Goal: Communication & Community: Answer question/provide support

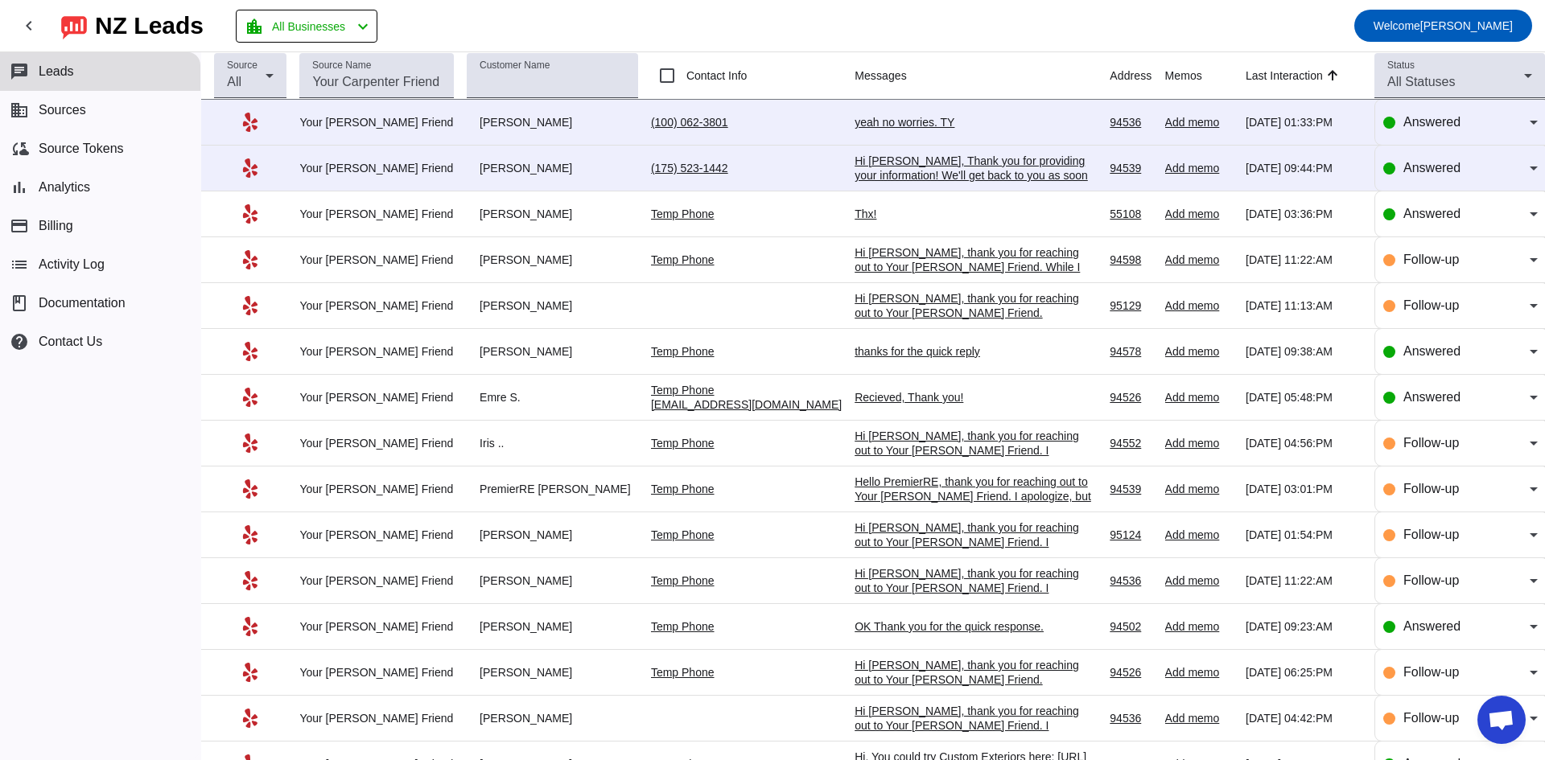
click at [806, 210] on td "Temp Phone" at bounding box center [753, 215] width 204 height 46
click at [814, 212] on td "Temp Phone" at bounding box center [753, 215] width 204 height 46
click at [855, 212] on div "Thx!" at bounding box center [975, 214] width 241 height 14
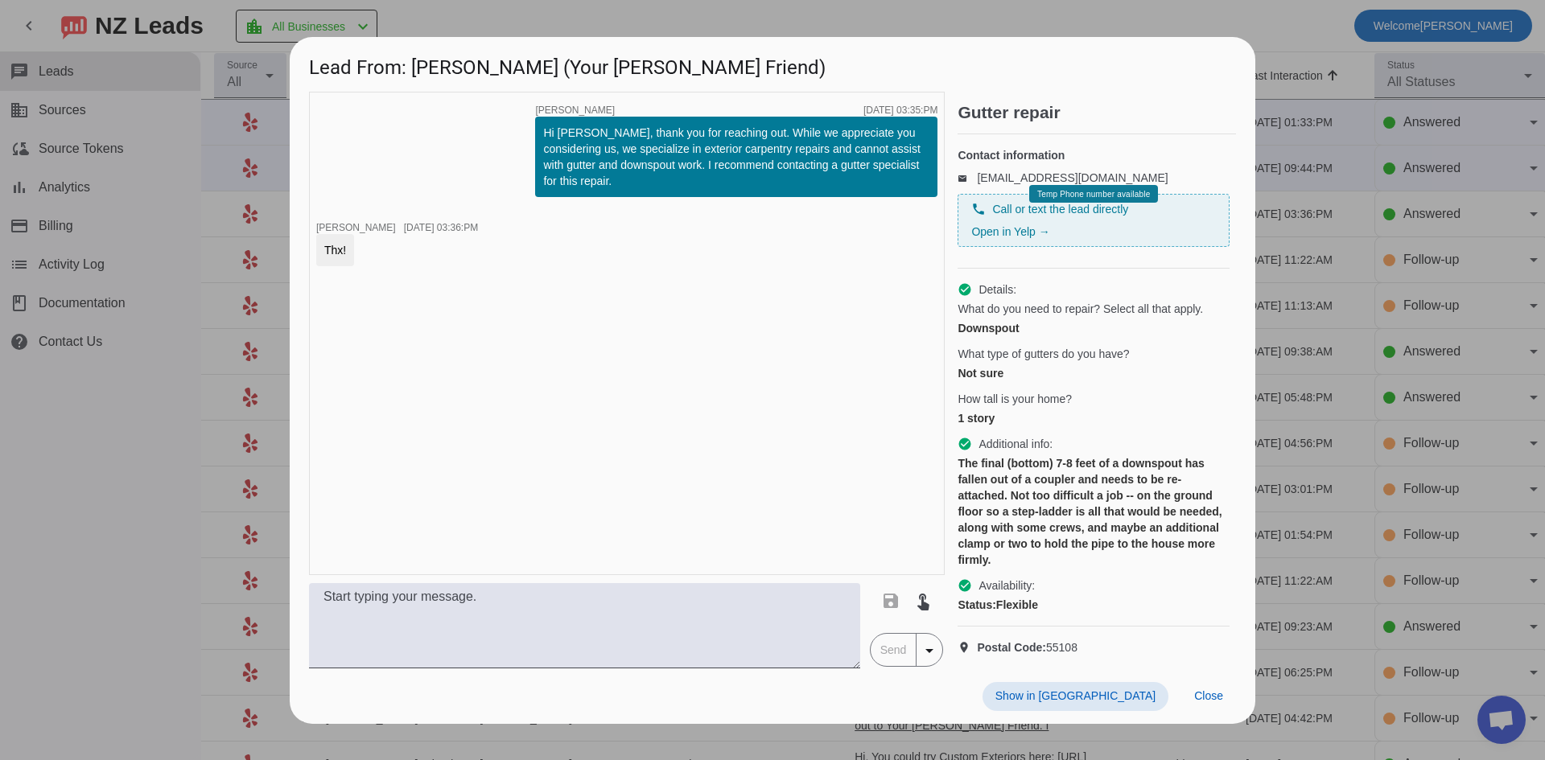
click at [843, 52] on h1 "Lead From: [PERSON_NAME] (Your [PERSON_NAME] Friend)" at bounding box center [773, 64] width 966 height 54
click at [1333, 61] on div at bounding box center [772, 380] width 1545 height 760
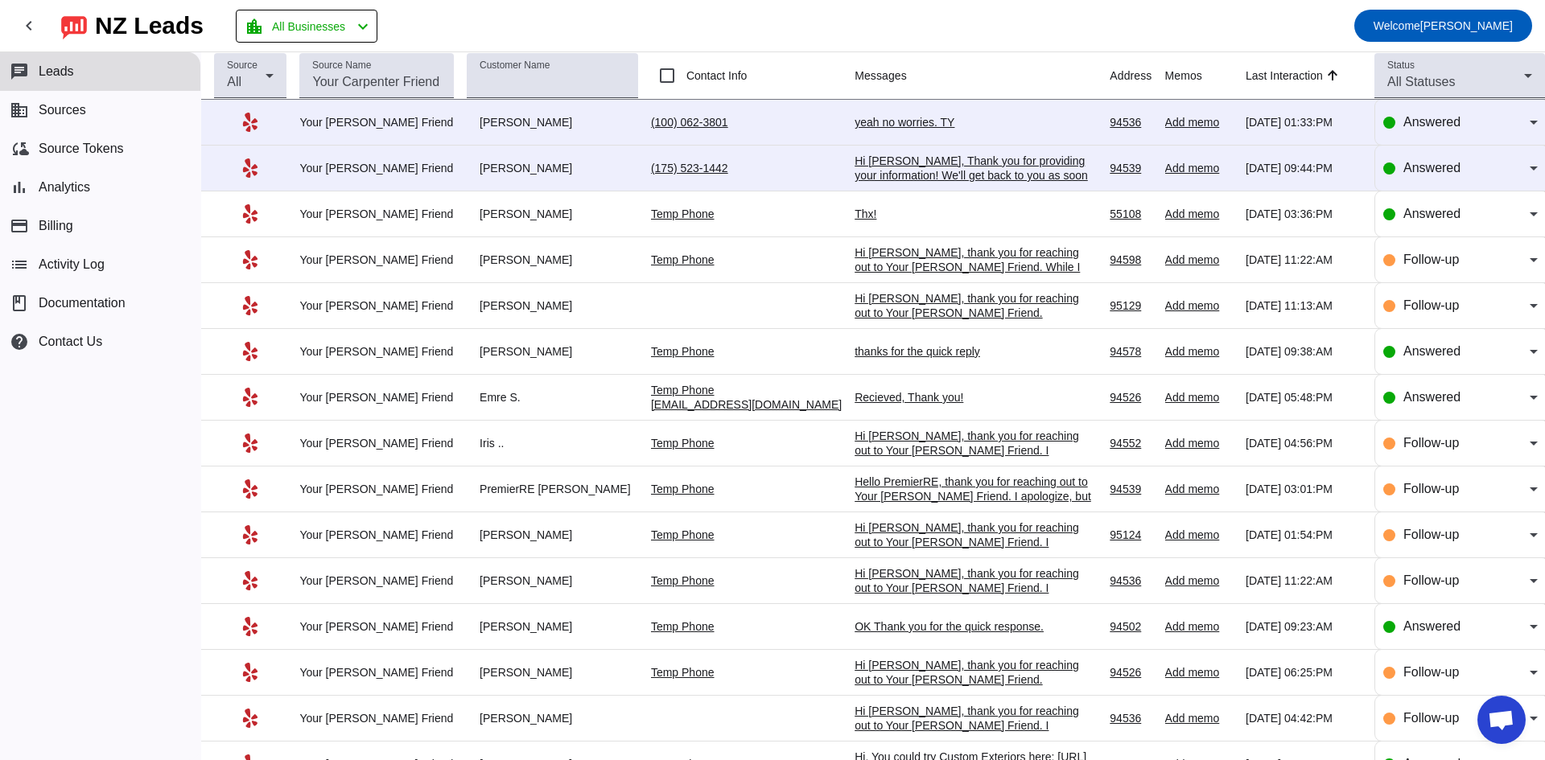
click at [903, 165] on div "Hi [PERSON_NAME], Thank you for providing your information! We'll get back to y…" at bounding box center [975, 183] width 241 height 58
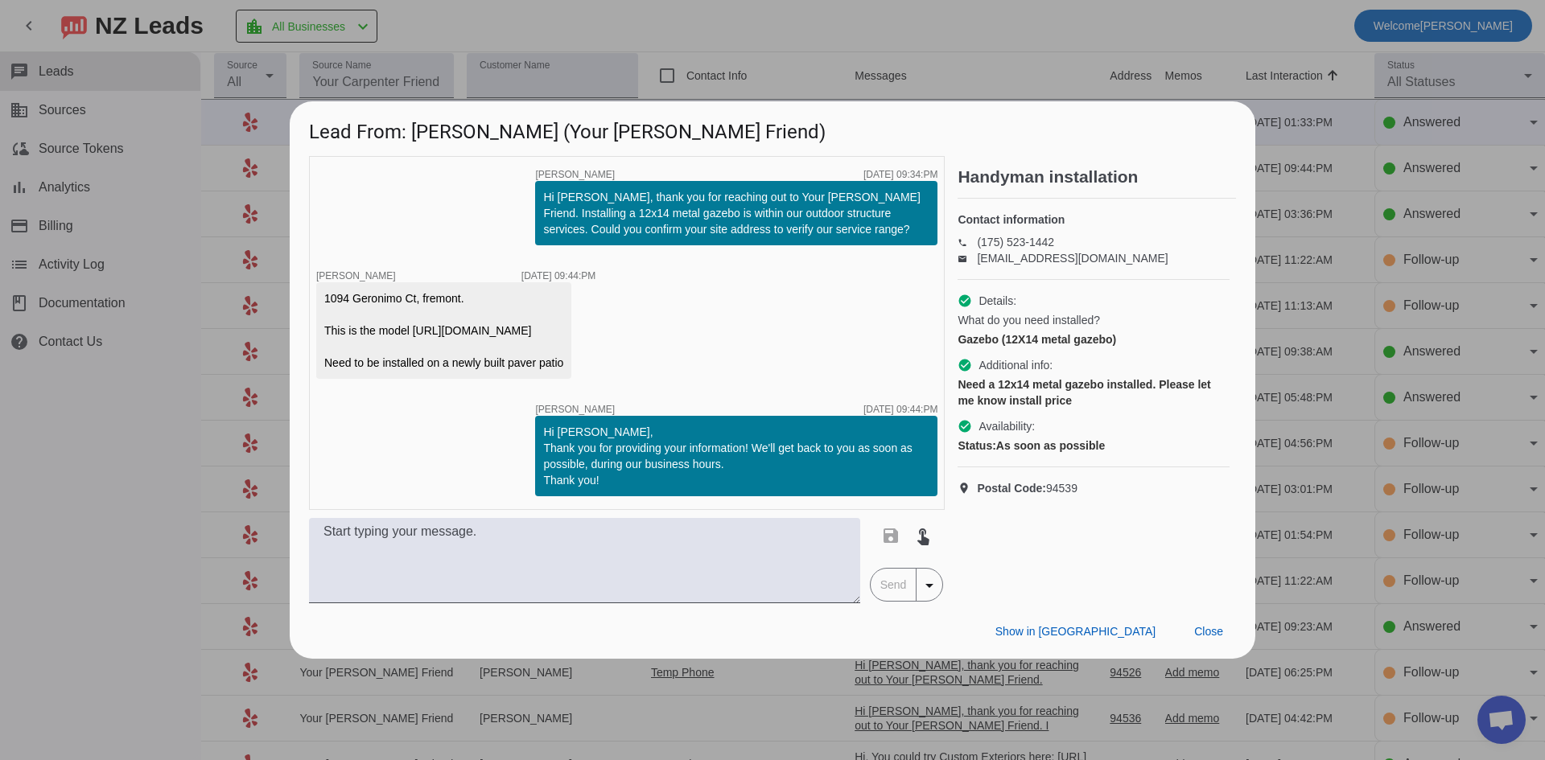
drag, startPoint x: 380, startPoint y: 373, endPoint x: 414, endPoint y: 284, distance: 95.0
click at [414, 290] on div "1094 Geronimo Ct, fremont. This is the model [URL][DOMAIN_NAME] Need to be inst…" at bounding box center [443, 330] width 239 height 80
click at [619, 587] on textarea at bounding box center [584, 560] width 551 height 85
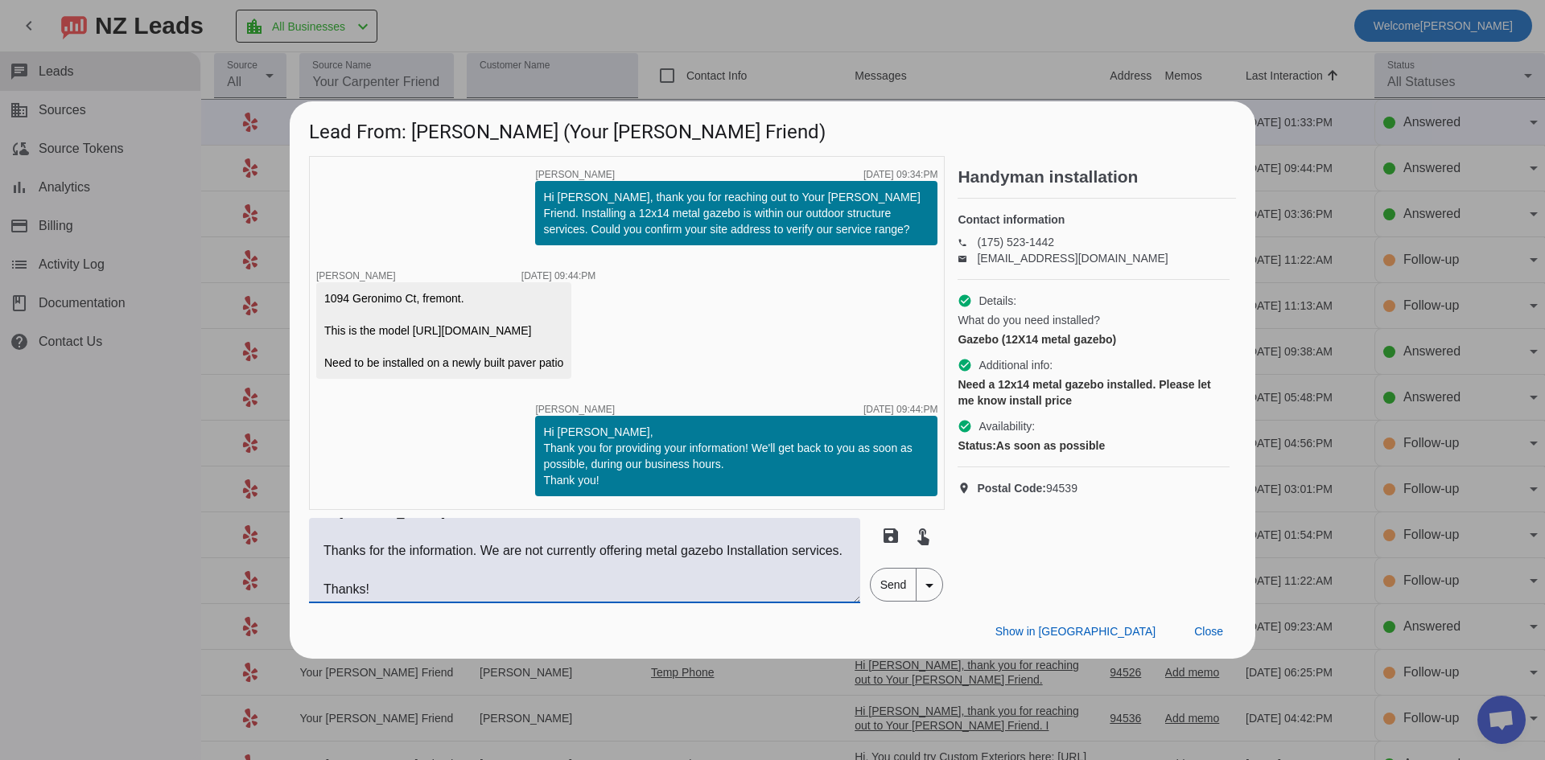
type textarea "Hi [PERSON_NAME], Thanks for the information. We are not currently offering met…"
click at [886, 601] on span "Send" at bounding box center [894, 585] width 46 height 32
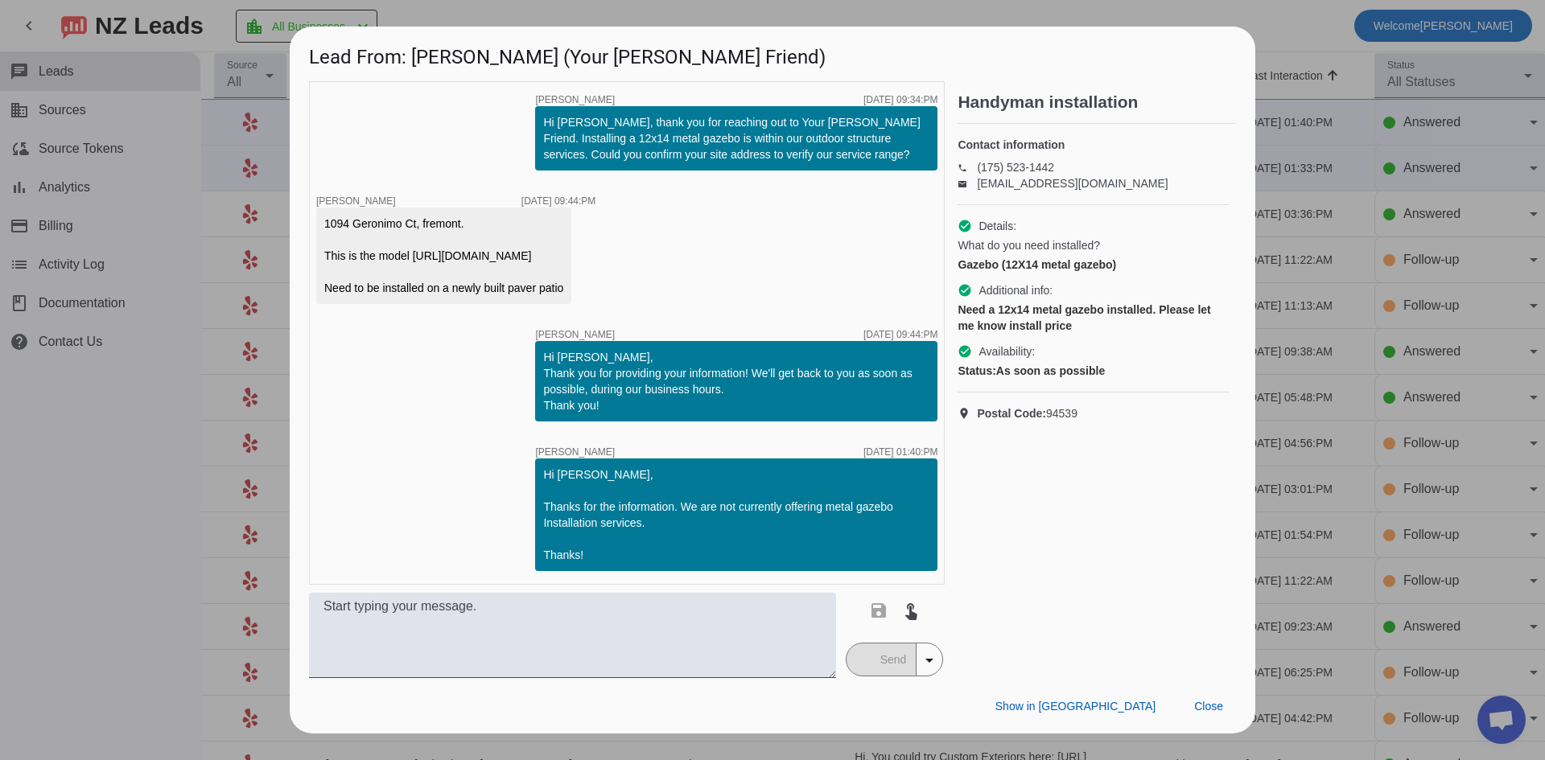
scroll to position [27, 0]
click at [138, 533] on div at bounding box center [772, 380] width 1545 height 760
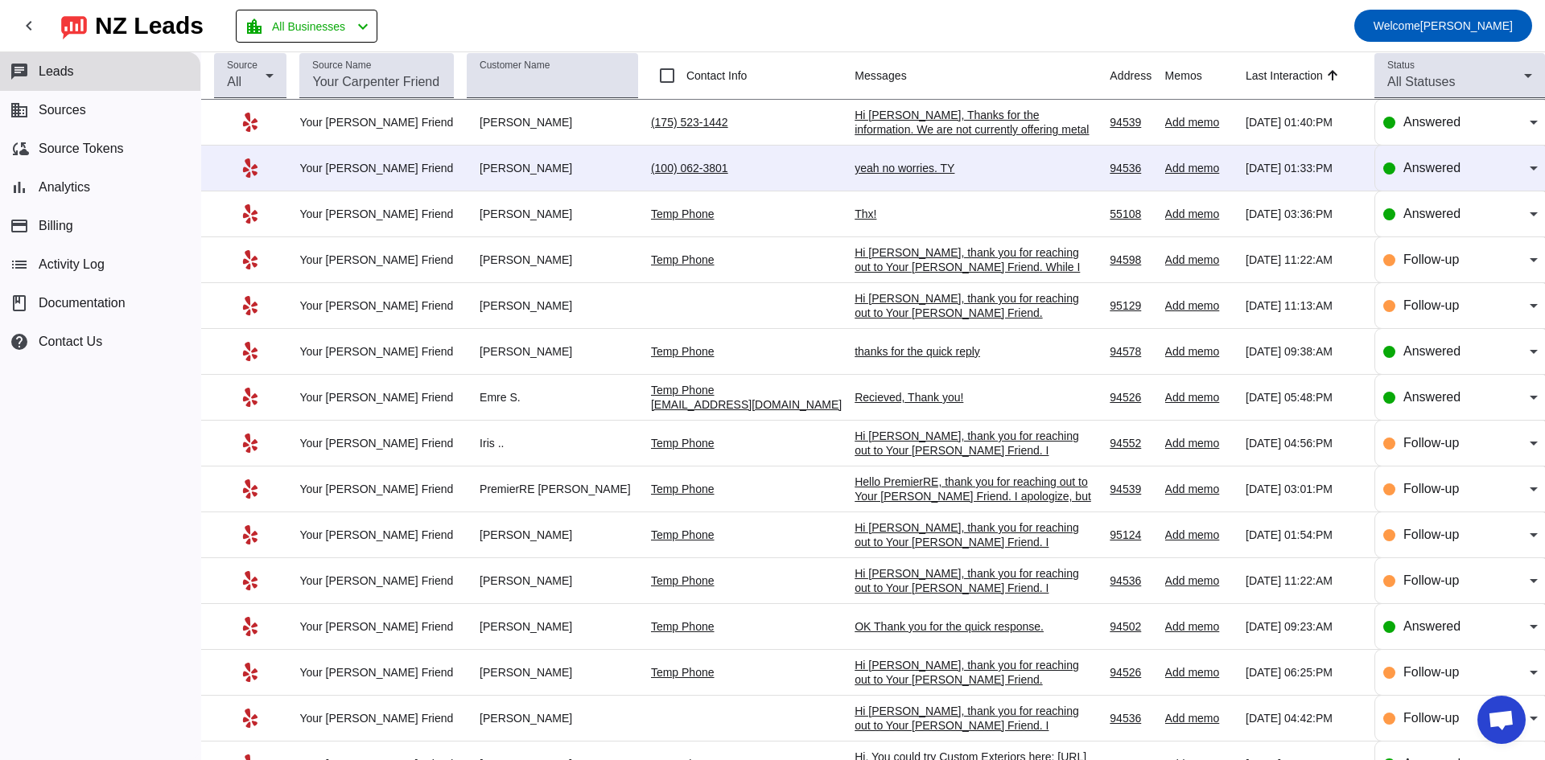
click at [876, 160] on td "yeah no worries. TY [DATE] 01:33:PM" at bounding box center [982, 169] width 255 height 46
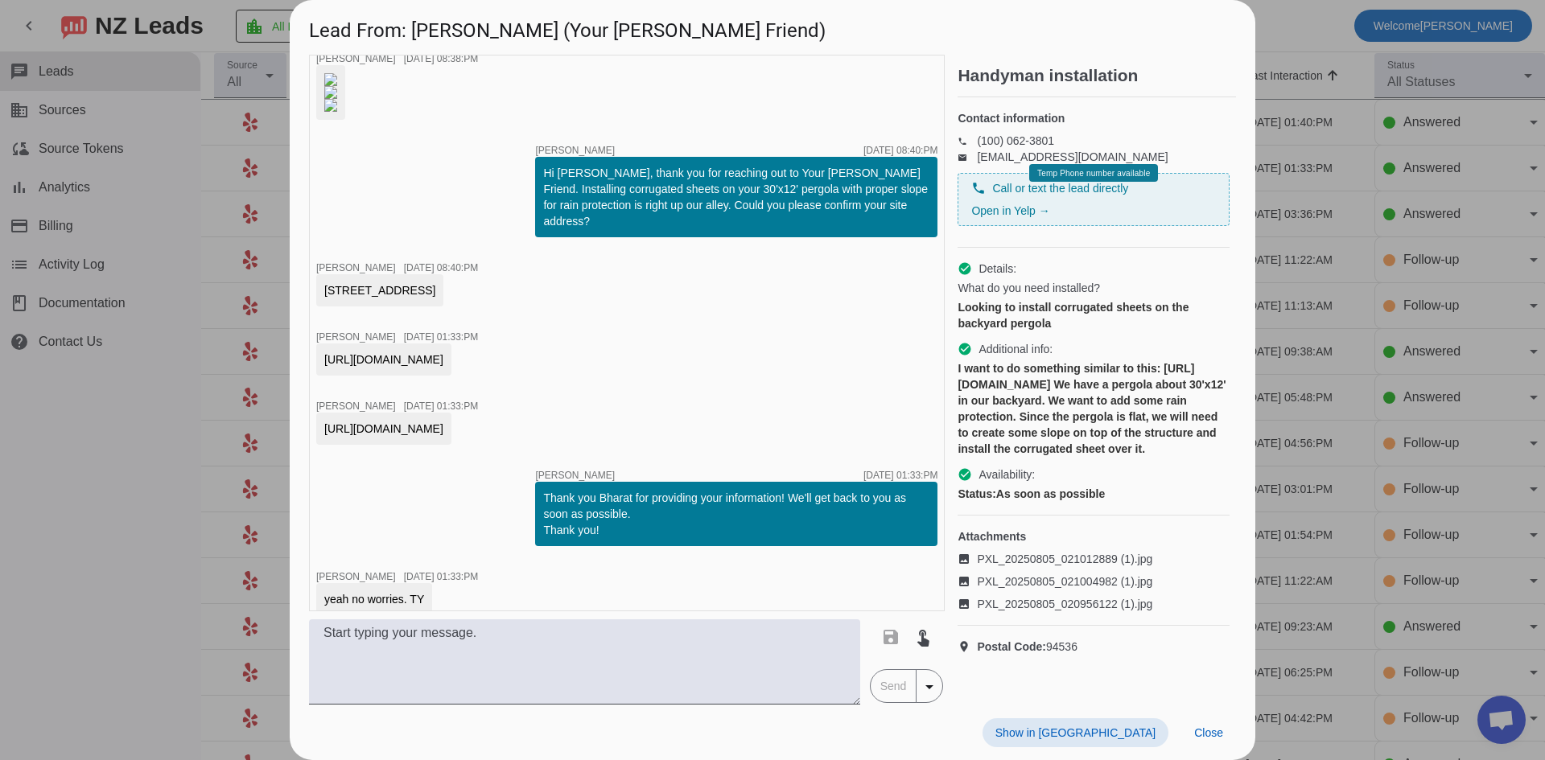
scroll to position [0, 0]
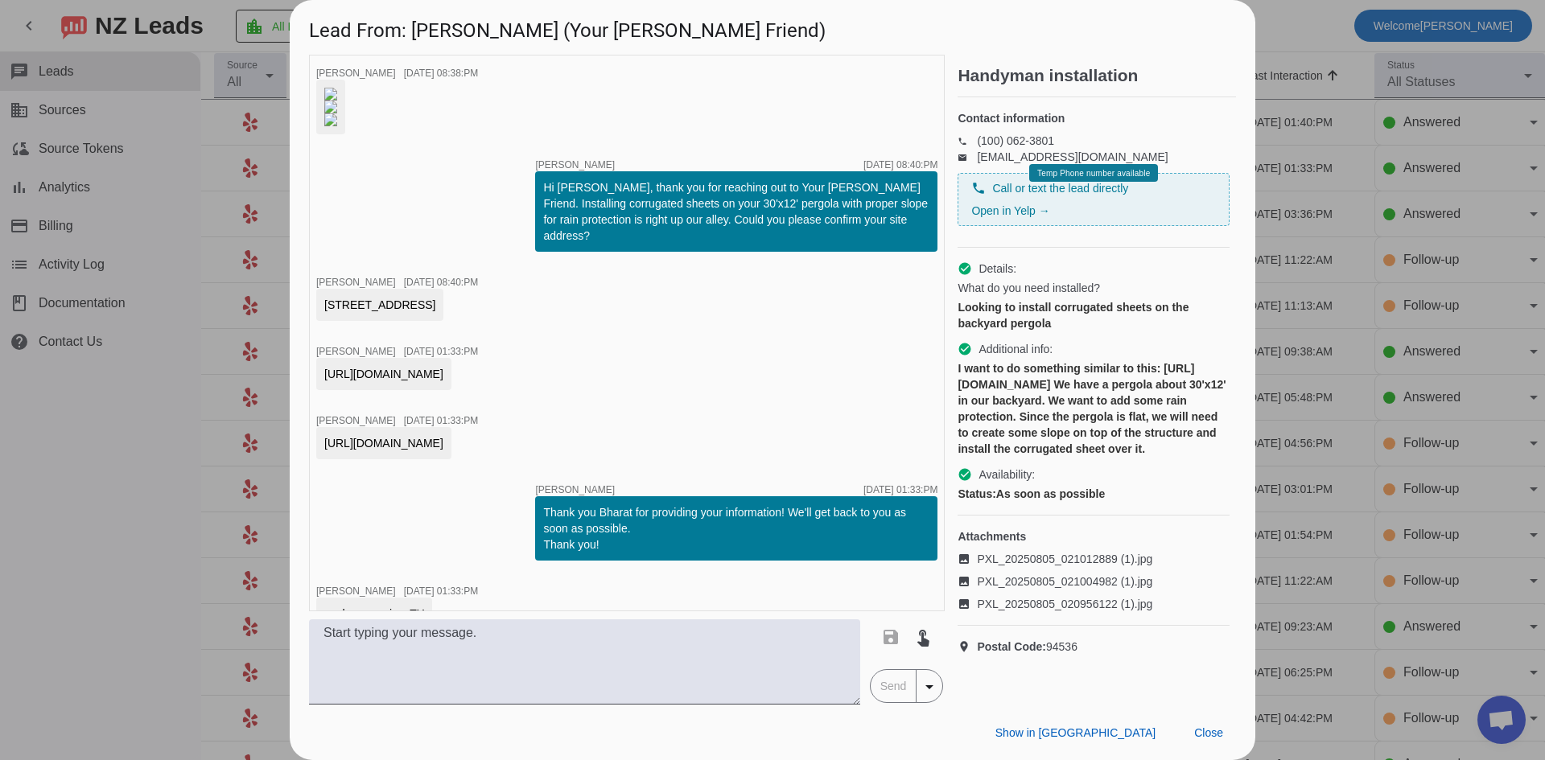
click at [337, 113] on img at bounding box center [330, 107] width 13 height 13
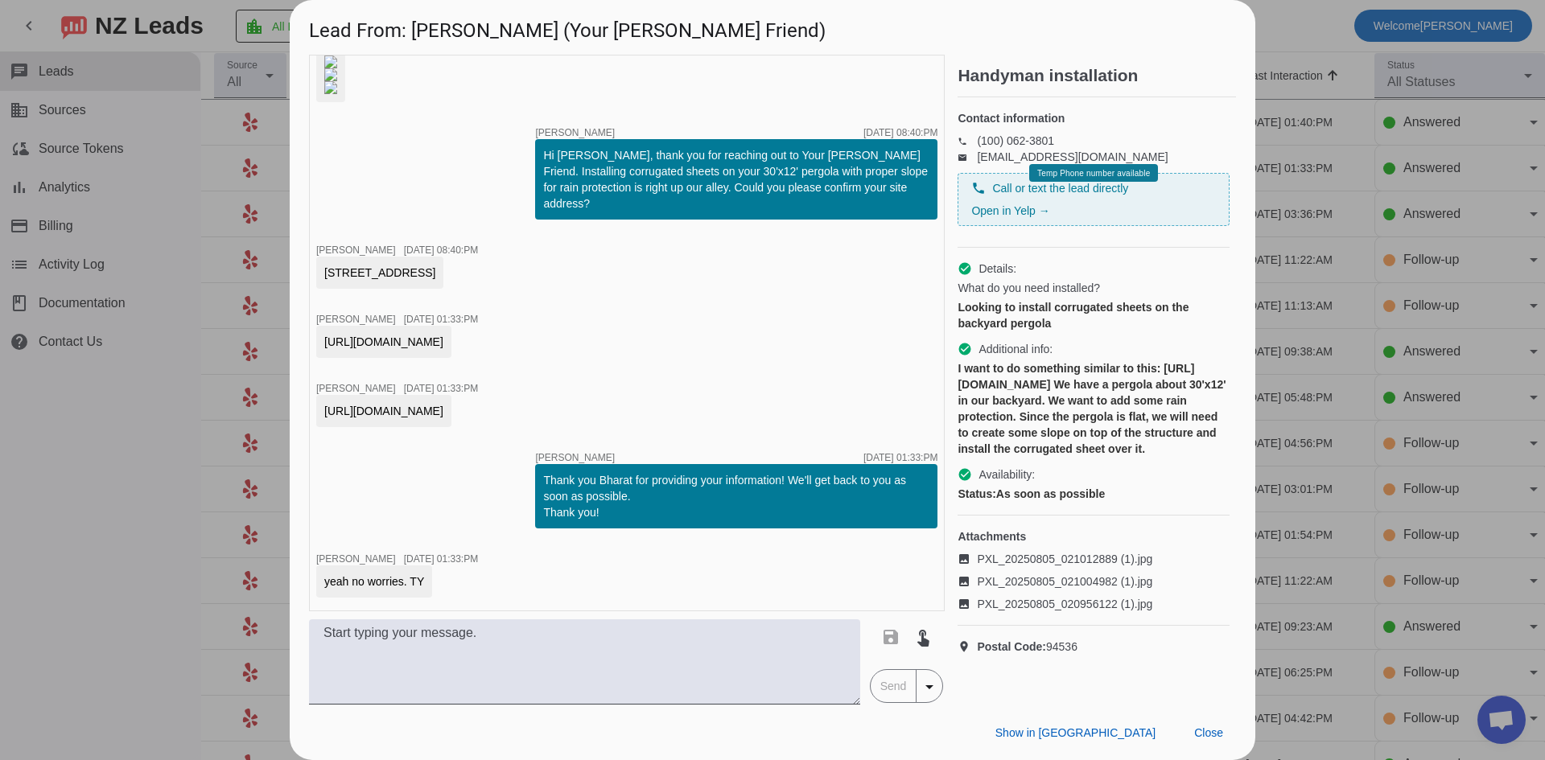
scroll to position [138, 0]
click at [337, 94] on img at bounding box center [330, 87] width 13 height 13
click at [514, 674] on textarea at bounding box center [584, 662] width 551 height 85
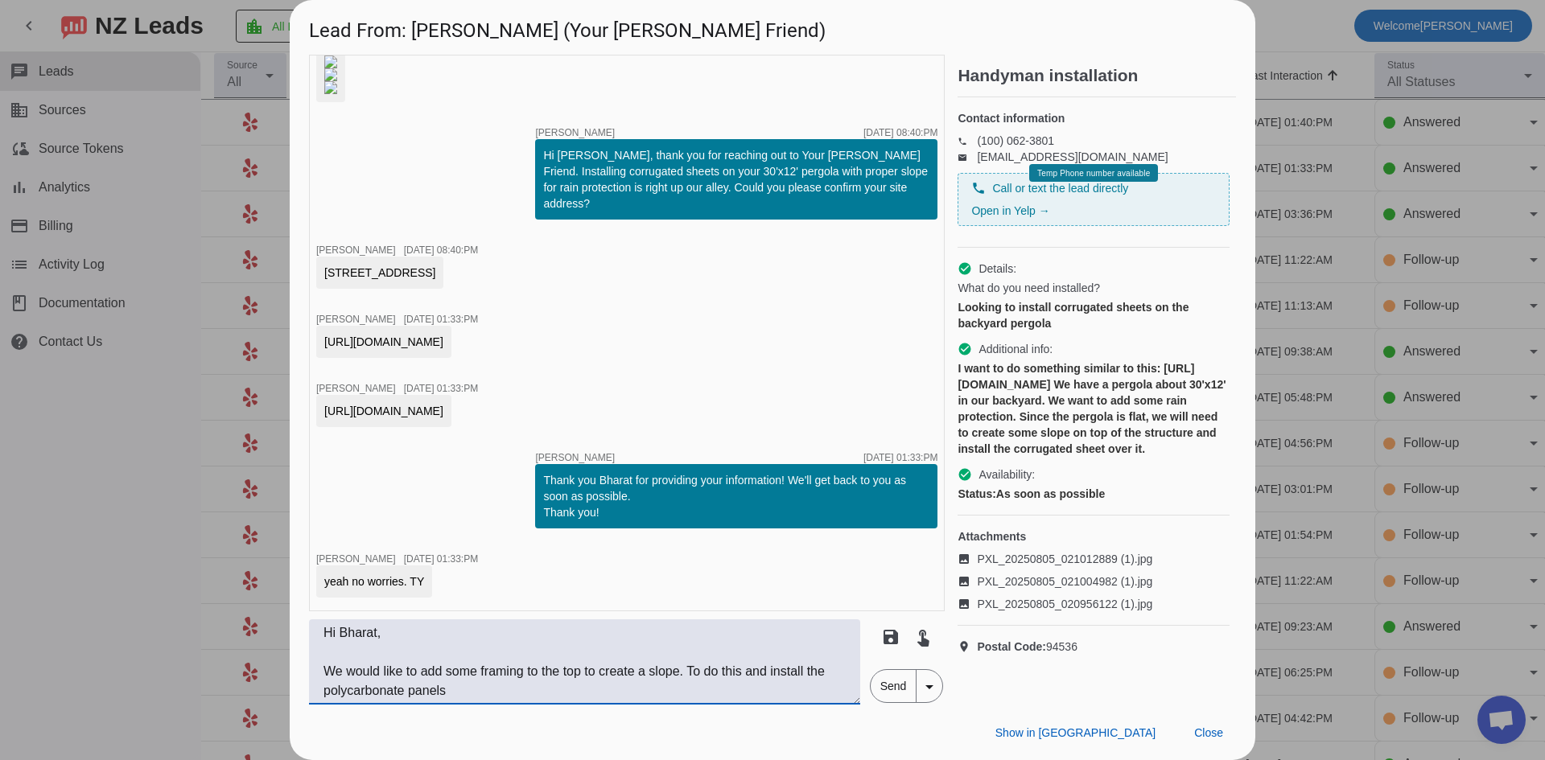
click at [742, 673] on textarea "Hi Bharat, We would like to add some framing to the top to create a slope. To d…" at bounding box center [584, 662] width 551 height 85
drag, startPoint x: 324, startPoint y: 291, endPoint x: 615, endPoint y: 305, distance: 290.8
click at [443, 334] on div "[URL][DOMAIN_NAME]" at bounding box center [383, 342] width 119 height 16
click at [587, 691] on textarea "Hi Bharat, We would like to add some framing to the top to create a slope. To d…" at bounding box center [584, 662] width 551 height 85
click at [641, 694] on textarea "Hi Bharat, We would like to add some framing to the top to create a slope. To d…" at bounding box center [584, 662] width 551 height 85
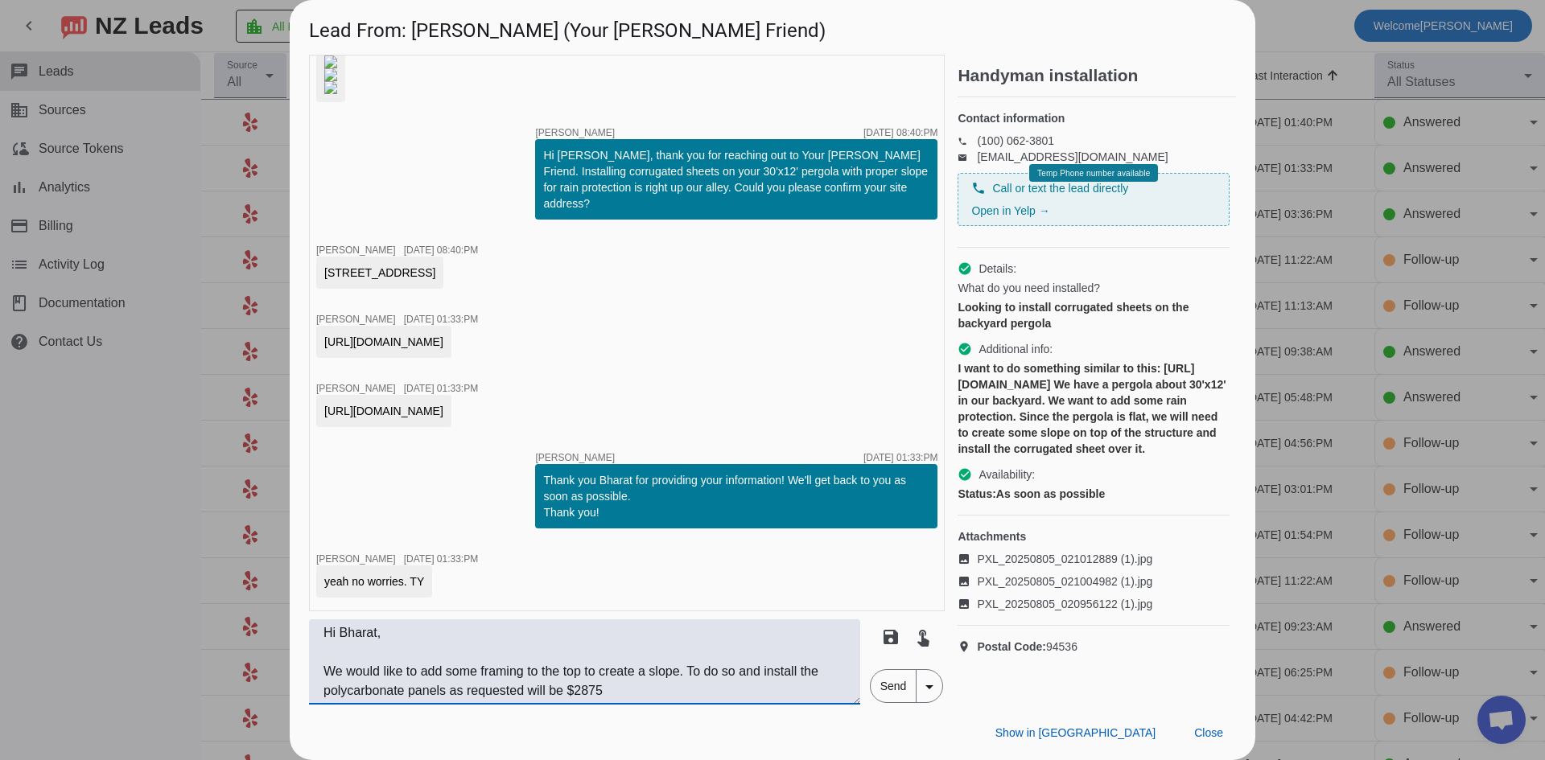
click at [583, 690] on textarea "Hi Bharat, We would like to add some framing to the top to create a slope. To d…" at bounding box center [584, 662] width 551 height 85
drag, startPoint x: 587, startPoint y: 690, endPoint x: 576, endPoint y: 690, distance: 11.3
click at [576, 690] on textarea "Hi Bharat, We would like to add some framing to the top to create a slope. To d…" at bounding box center [584, 662] width 551 height 85
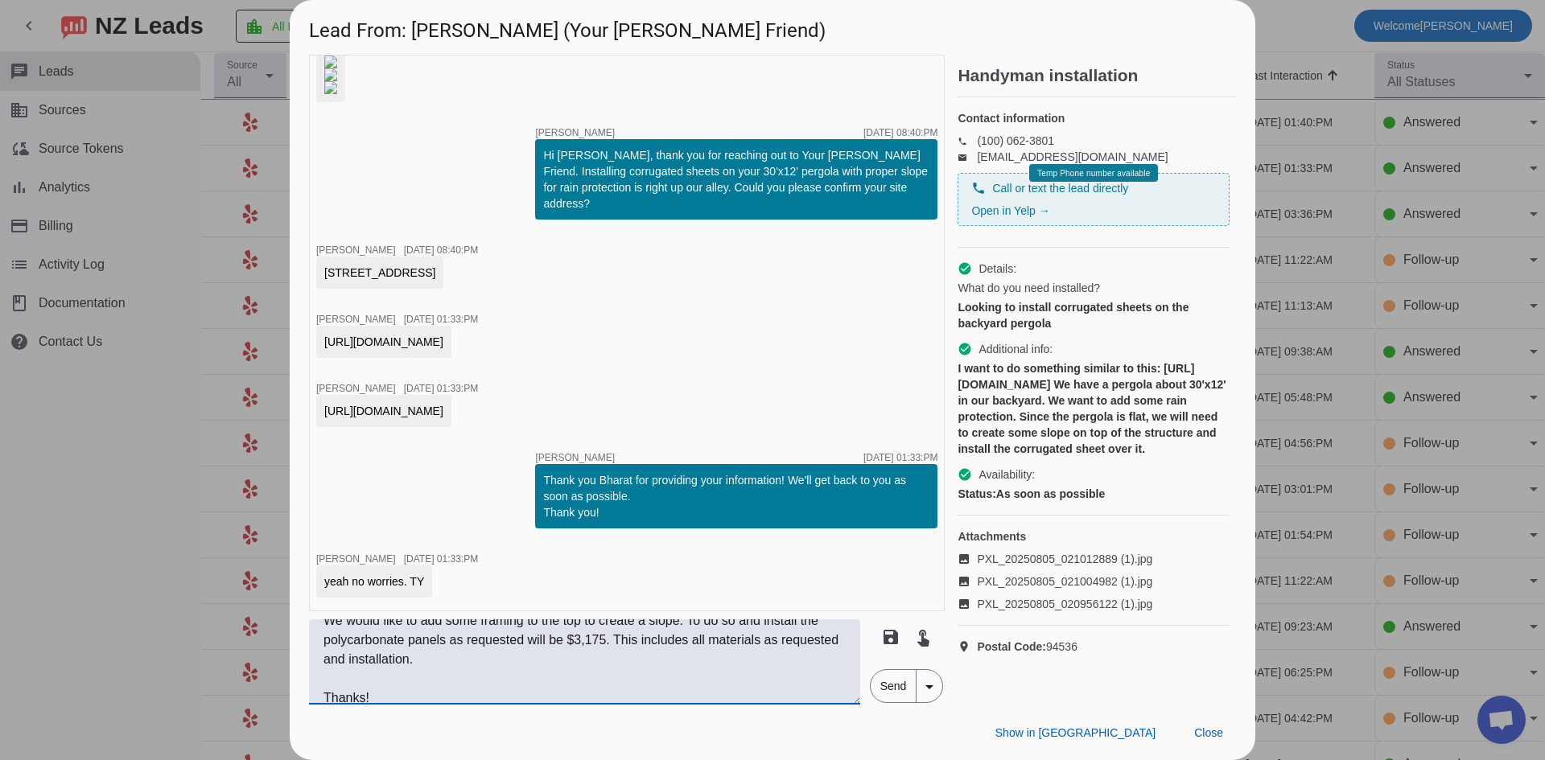
type textarea "Hi Bharat, We would like to add some framing to the top to create a slope. To d…"
click at [891, 683] on span "Send" at bounding box center [894, 686] width 46 height 32
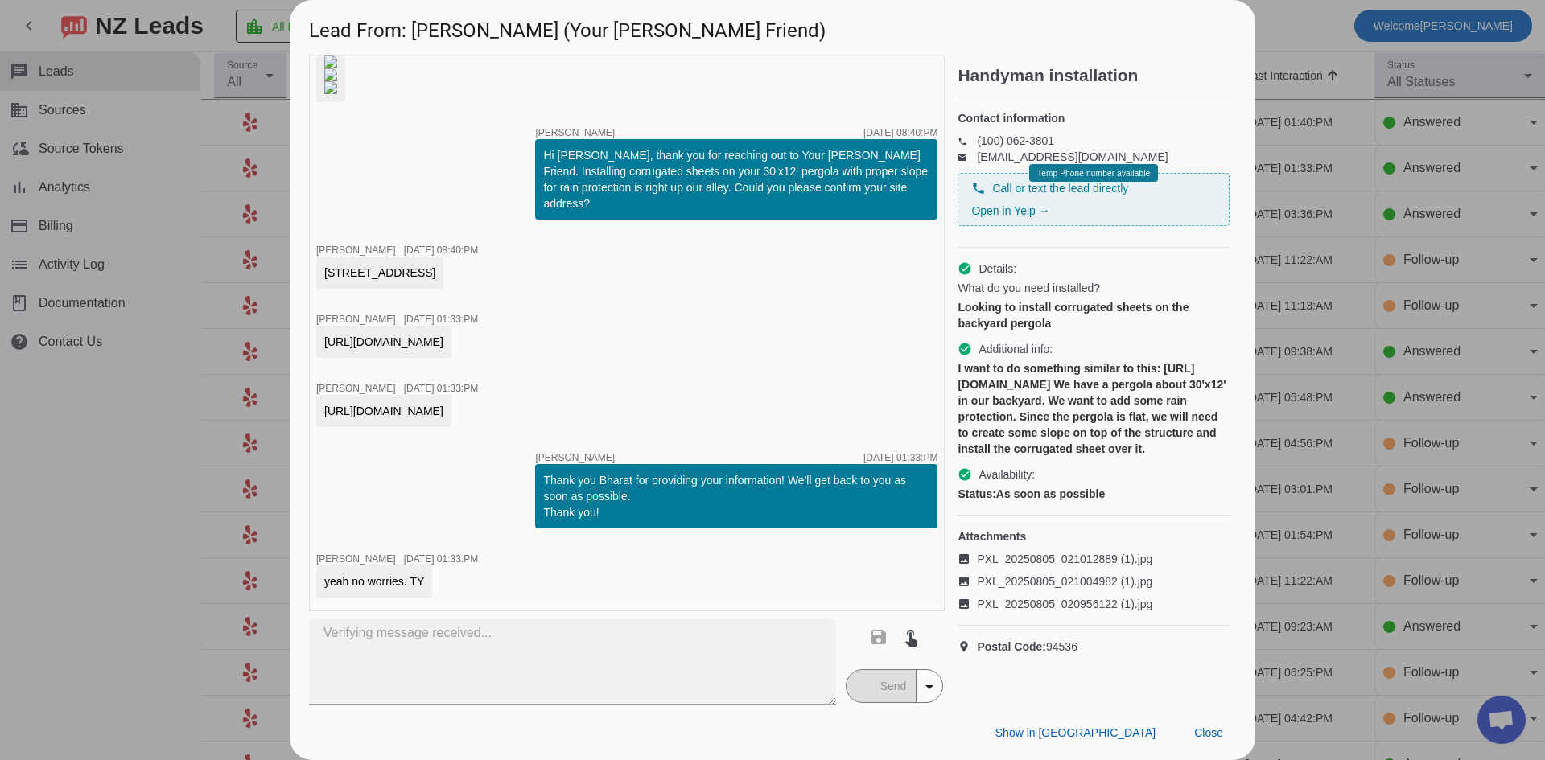
scroll to position [546, 0]
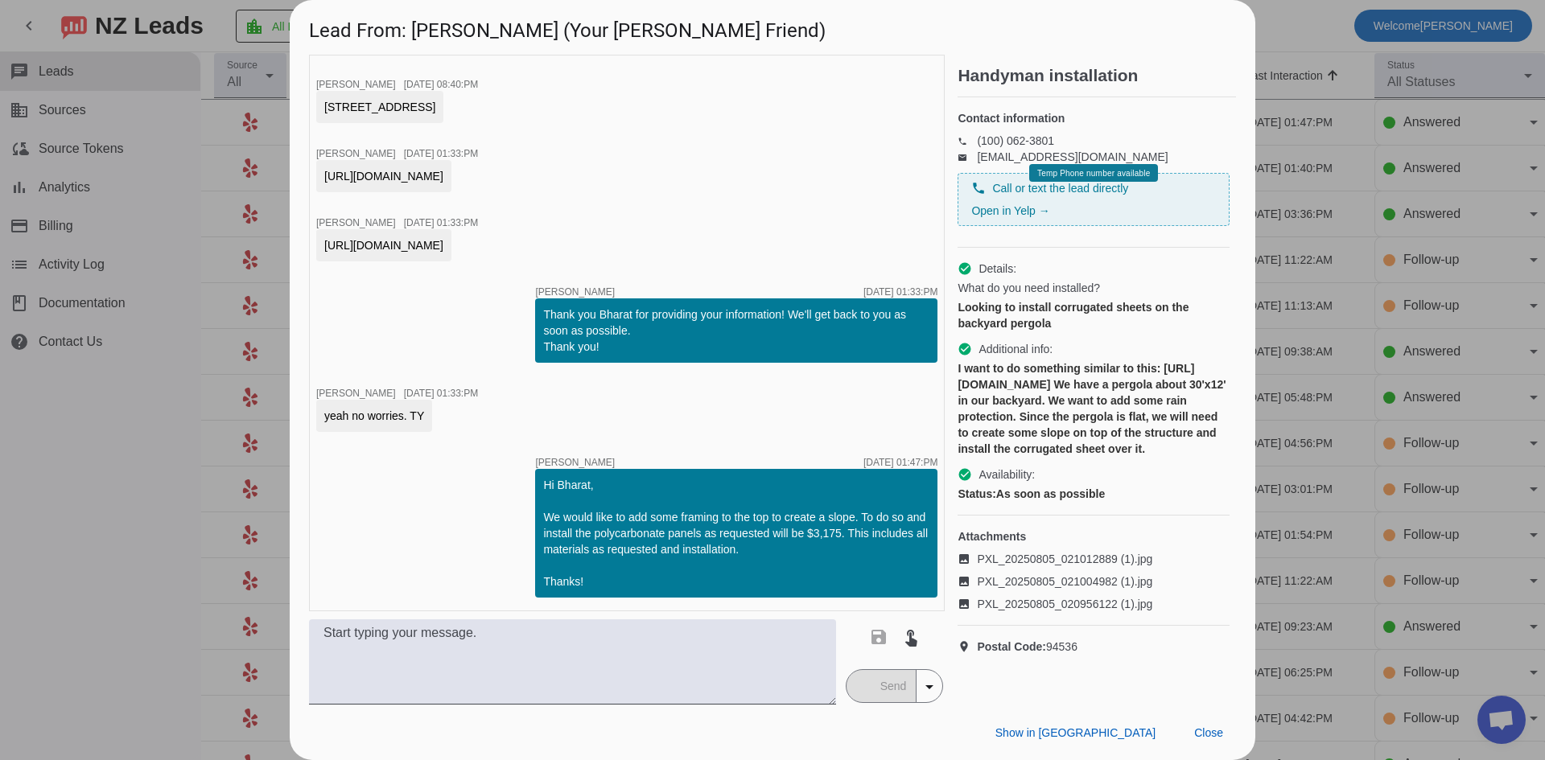
click at [1312, 28] on div at bounding box center [772, 380] width 1545 height 760
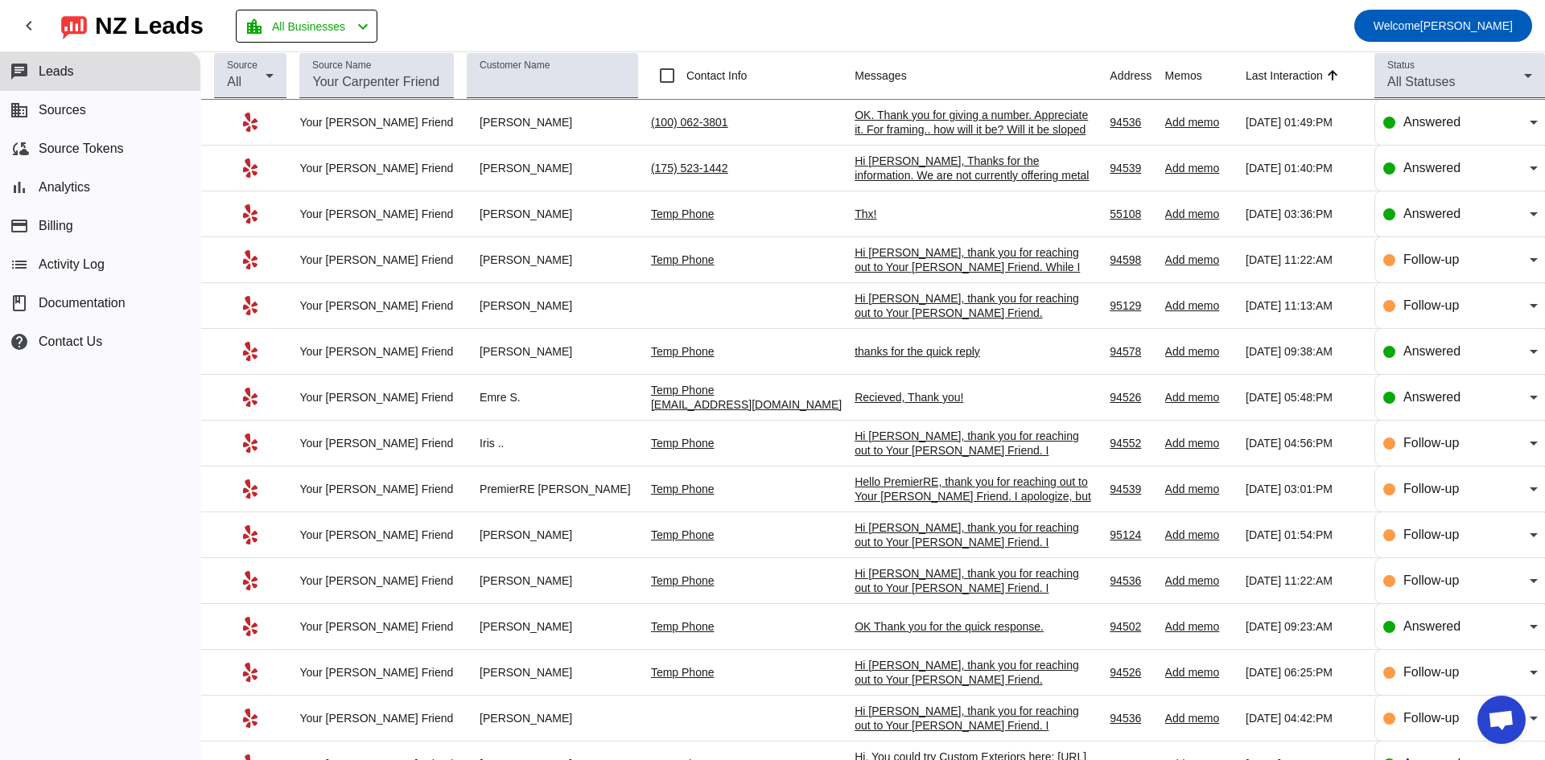
click at [873, 126] on div "OK. Thank you for giving a number. Appreciate it. For framing.. how will it be?…" at bounding box center [975, 129] width 241 height 43
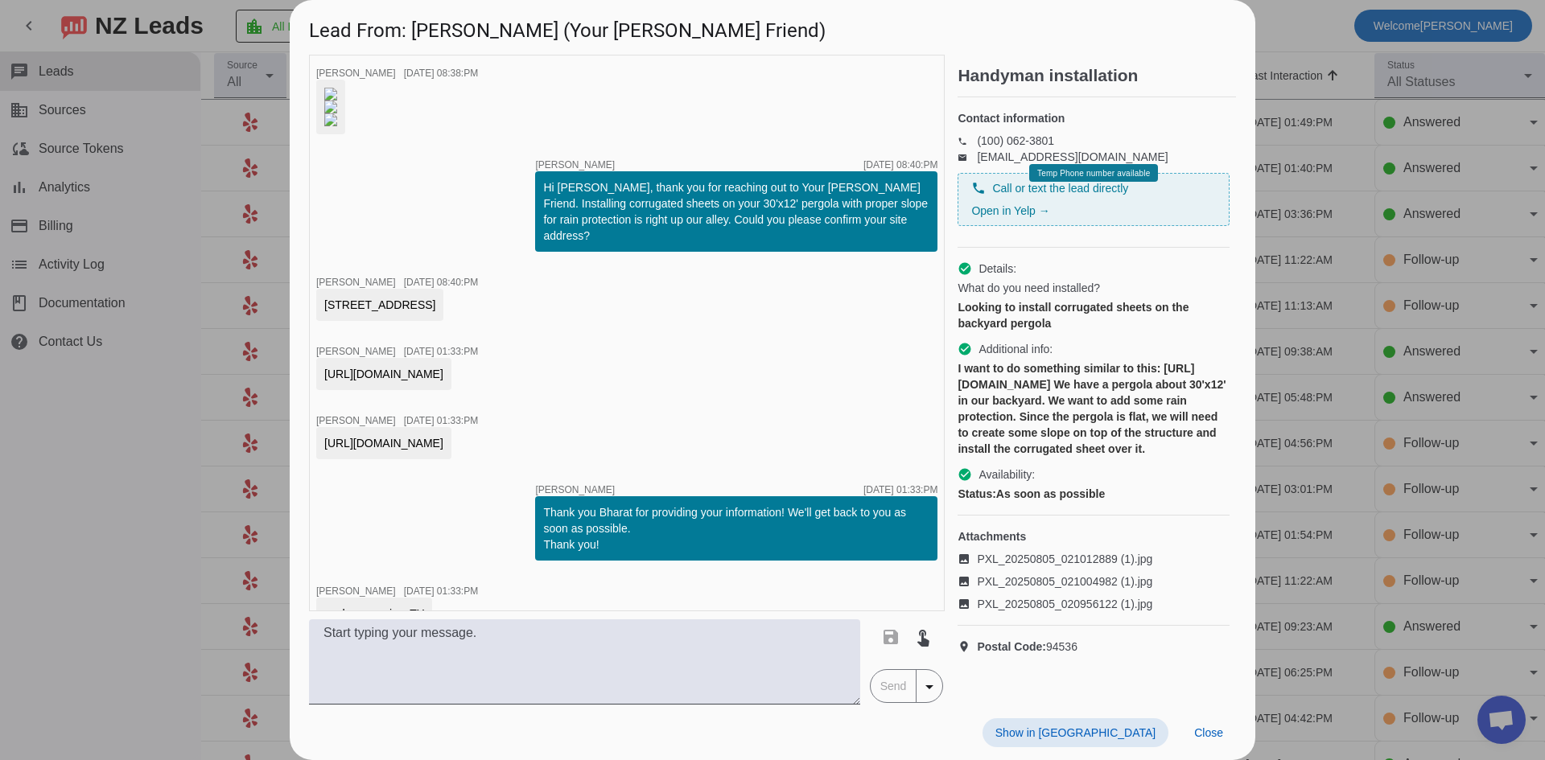
scroll to position [631, 0]
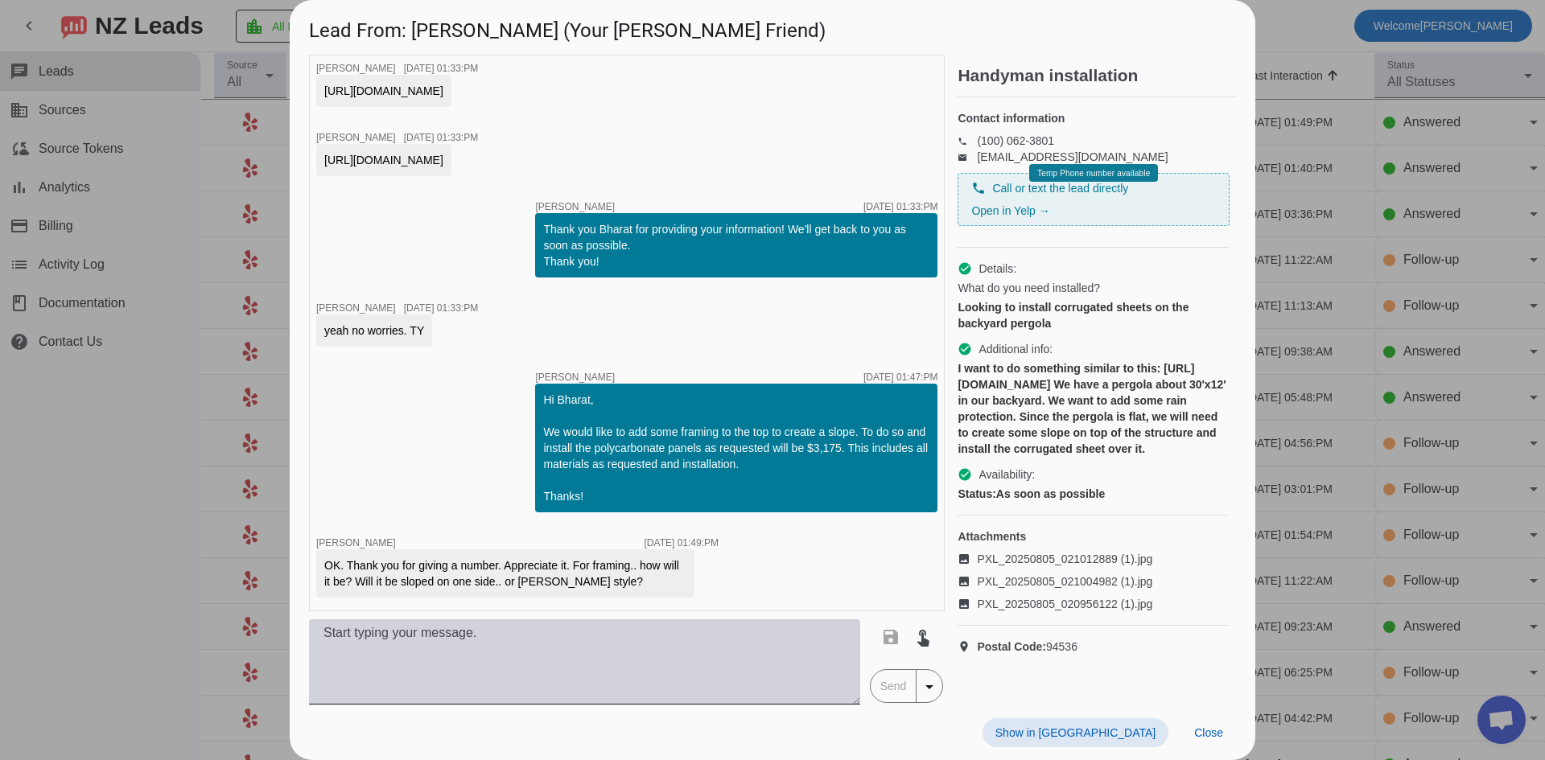
click at [557, 643] on textarea at bounding box center [584, 662] width 551 height 85
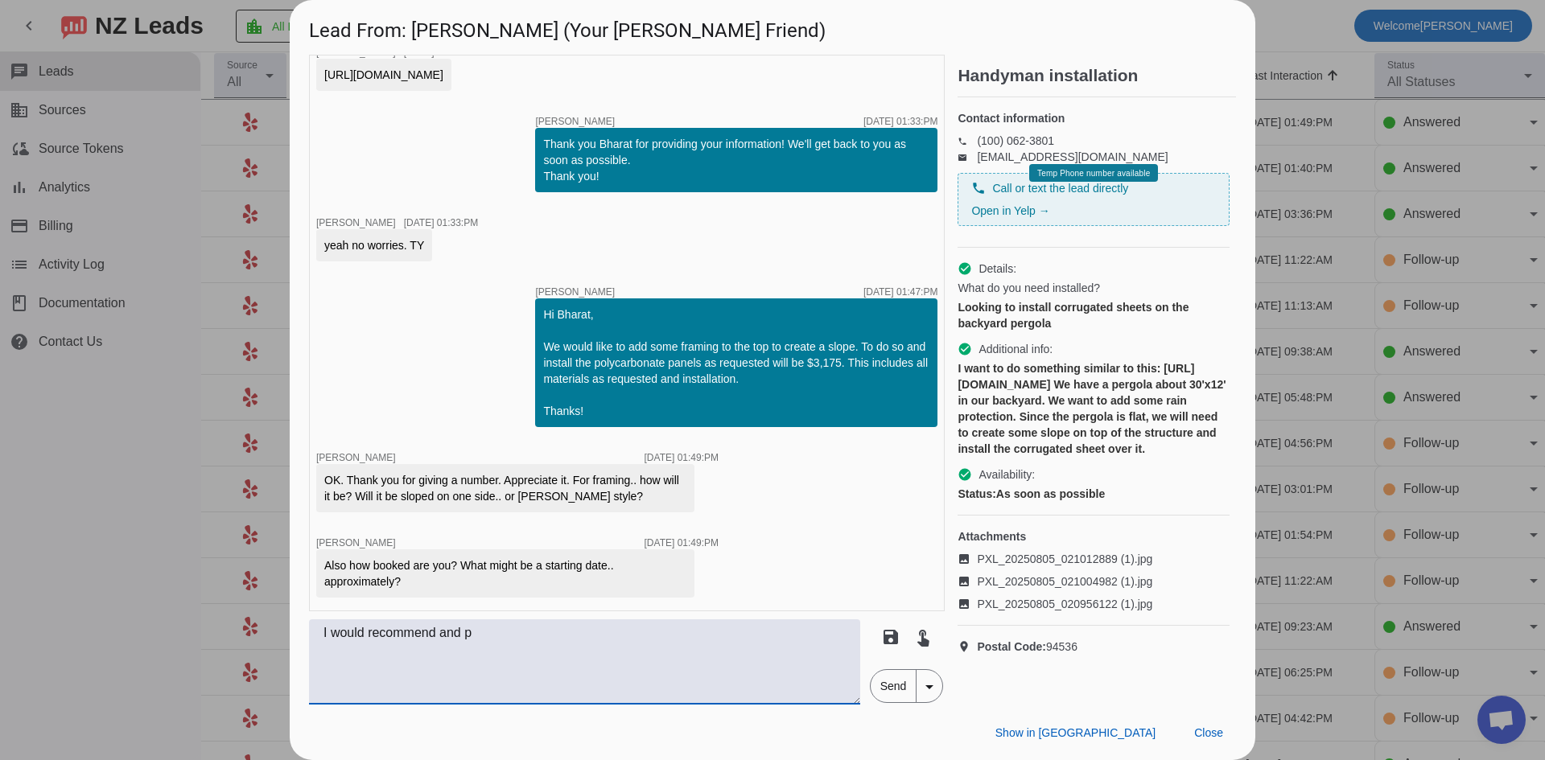
scroll to position [716, 0]
click at [793, 677] on textarea "I would recommend and priced for sloping from the house side to the outside edg…" at bounding box center [584, 662] width 551 height 85
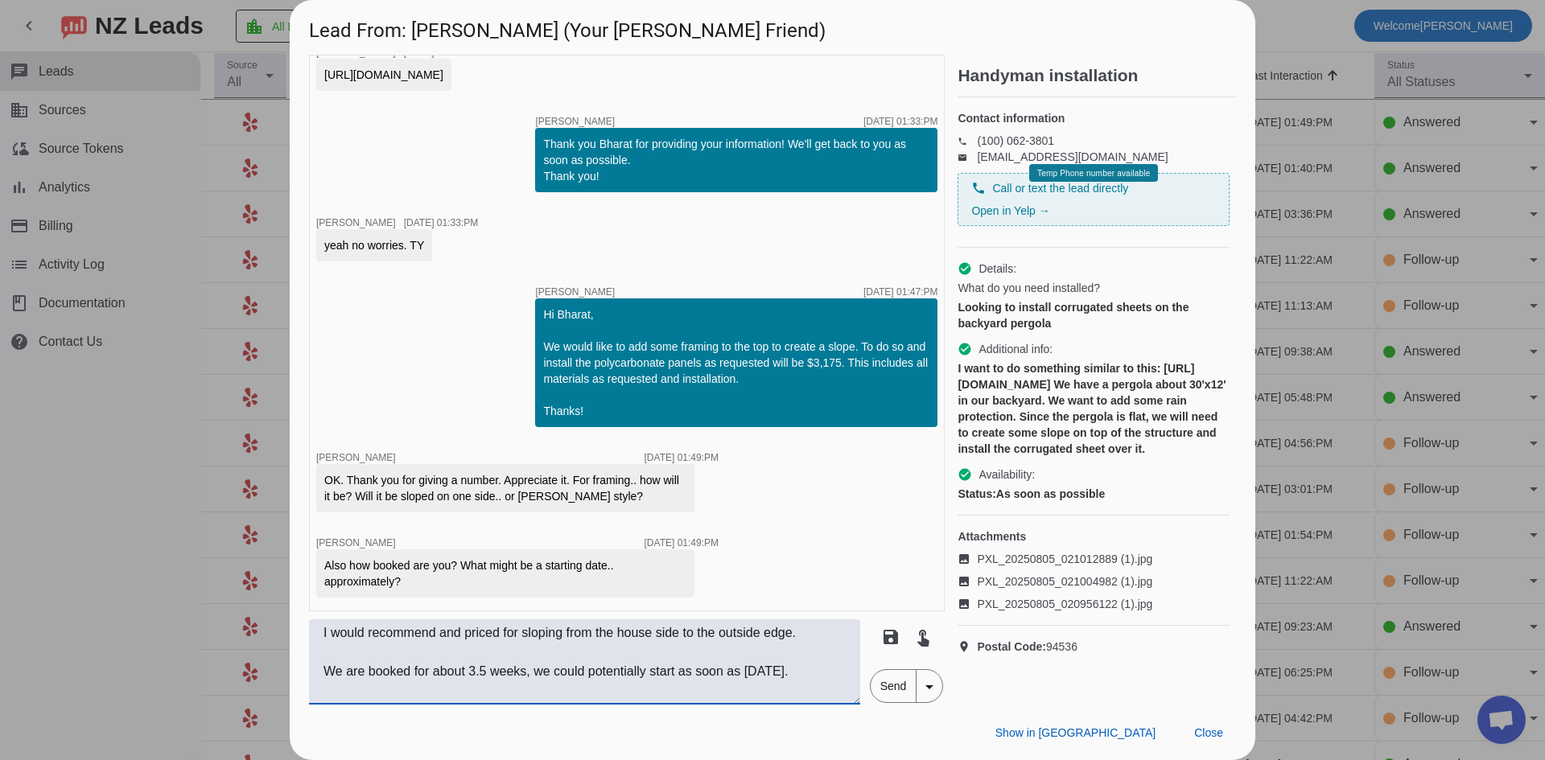
scroll to position [31, 0]
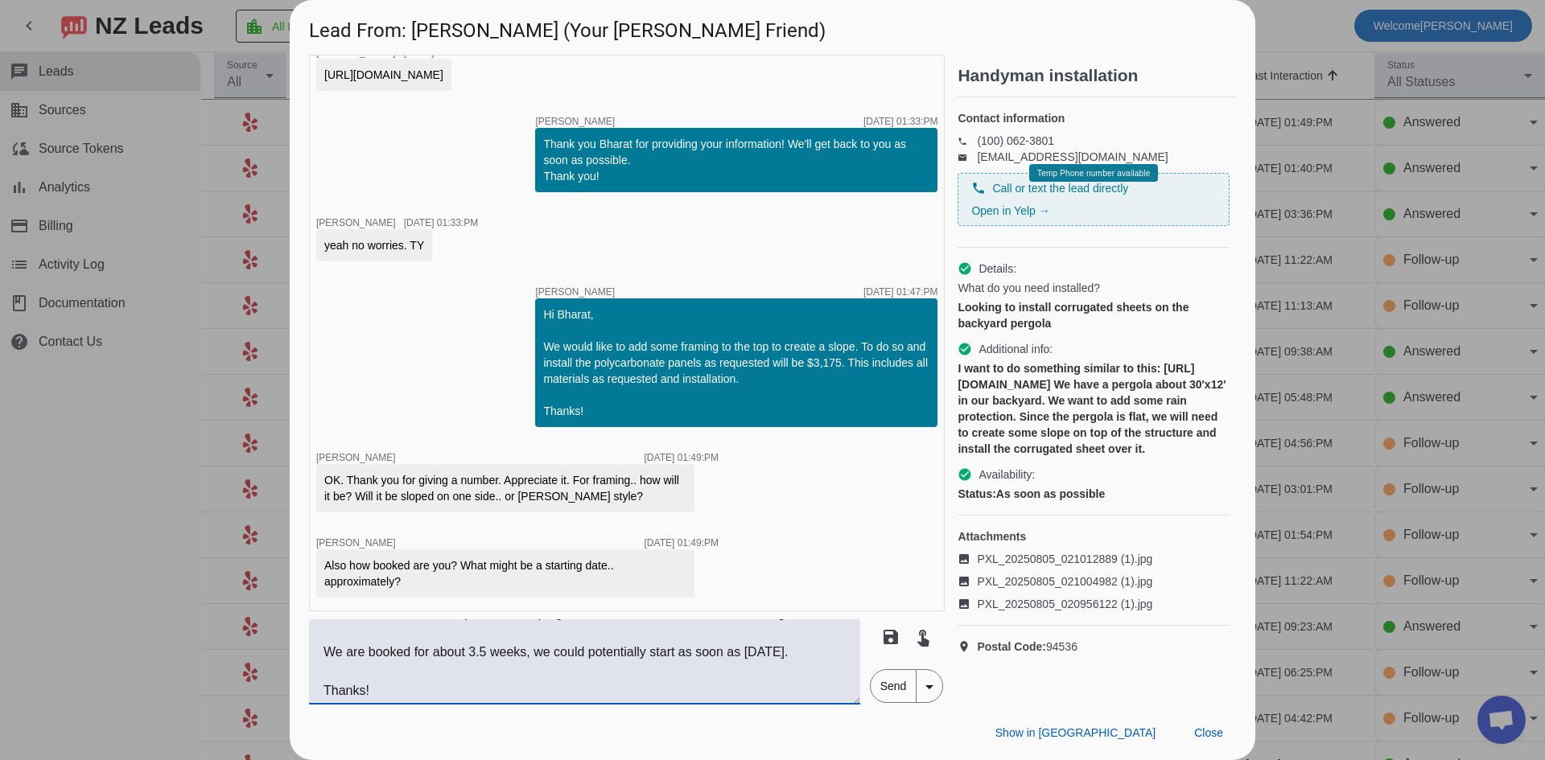
type textarea "I would recommend and priced for sloping from the house side to the outside edg…"
click at [880, 689] on span "Send" at bounding box center [894, 686] width 46 height 32
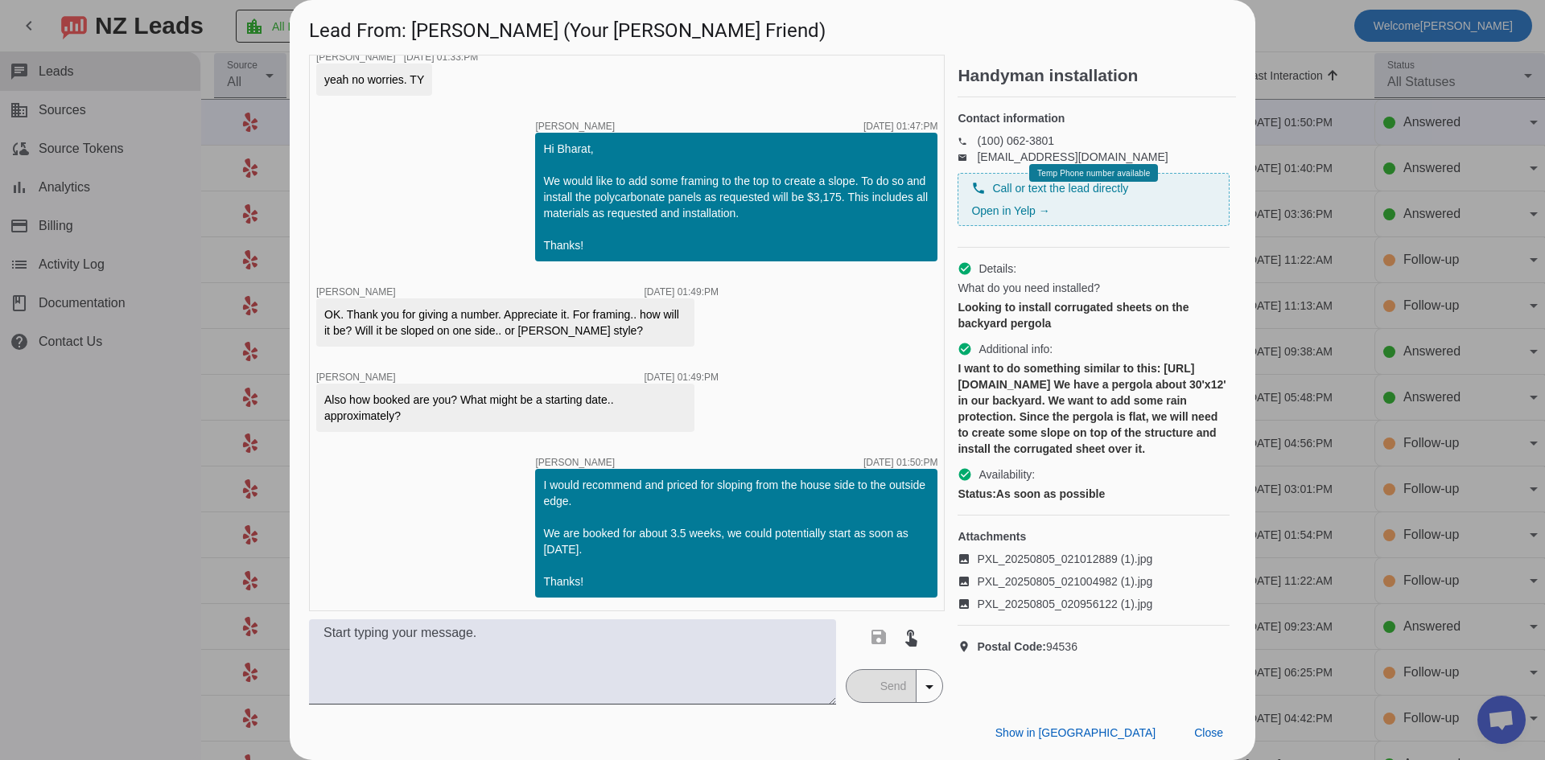
scroll to position [882, 0]
click at [195, 494] on div at bounding box center [772, 380] width 1545 height 760
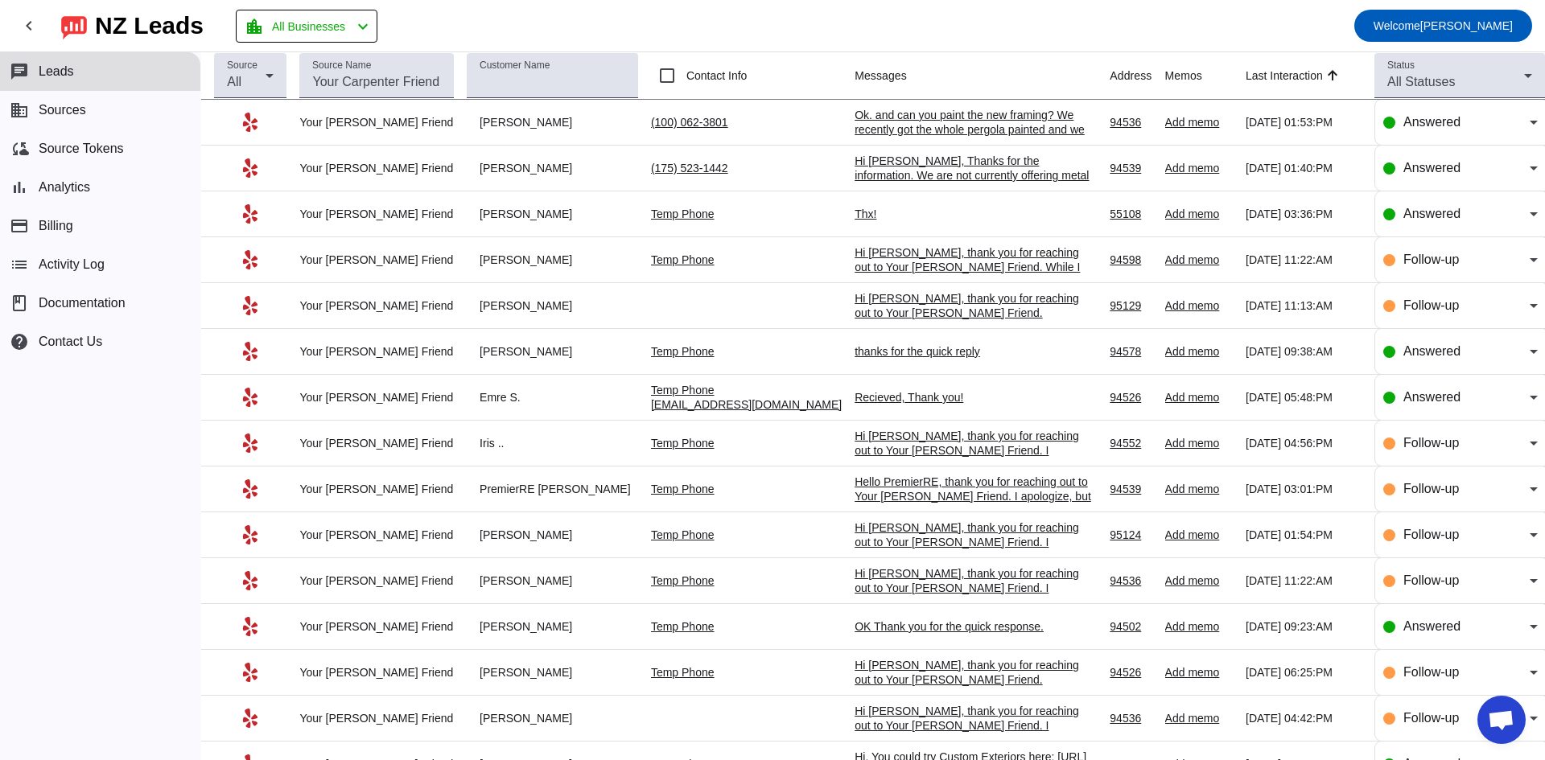
click at [962, 134] on div "Ok. and can you paint the new framing? We recently got the whole pergola painte…" at bounding box center [975, 129] width 241 height 43
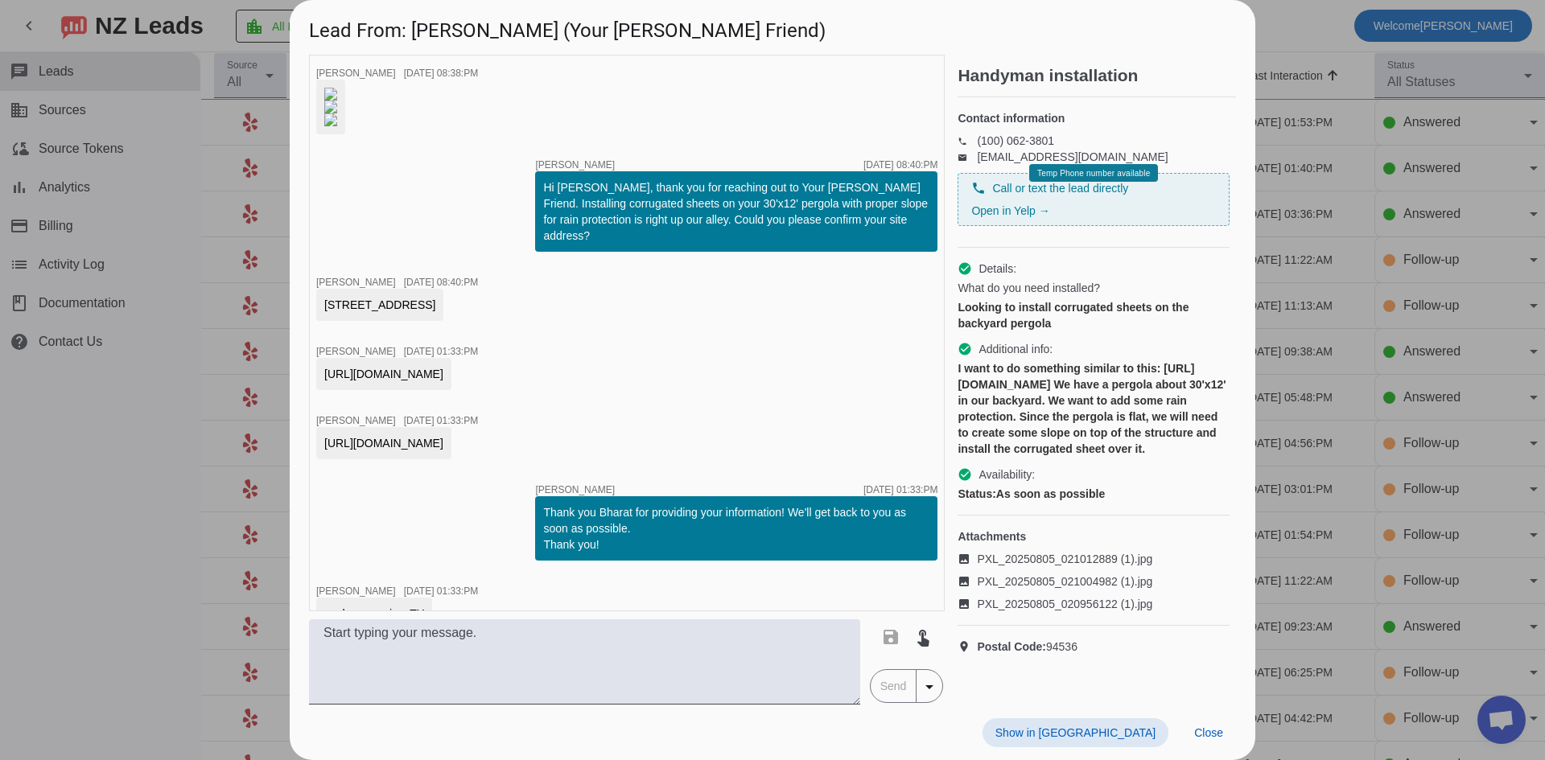
scroll to position [967, 0]
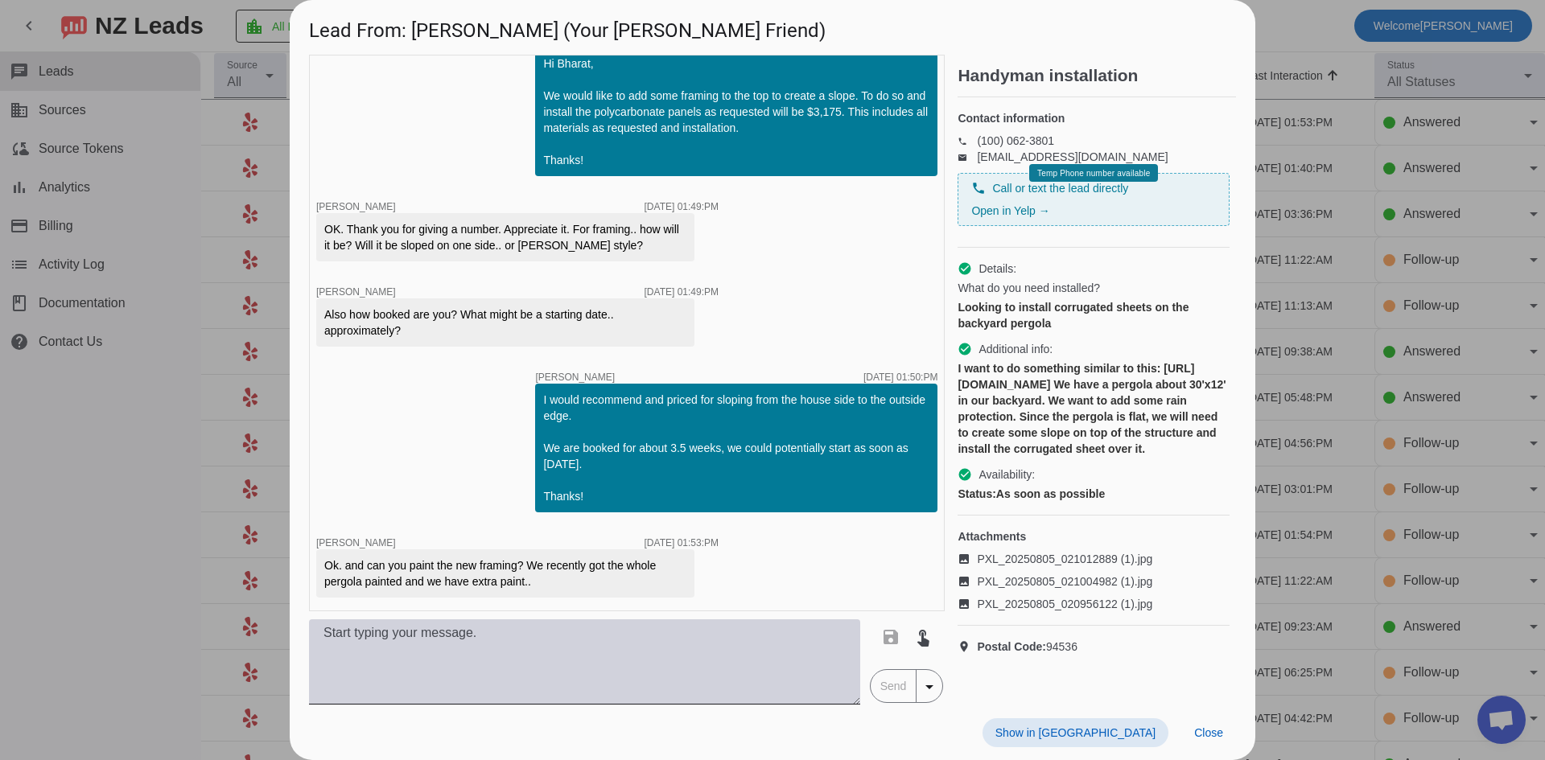
click at [479, 641] on textarea at bounding box center [584, 662] width 551 height 85
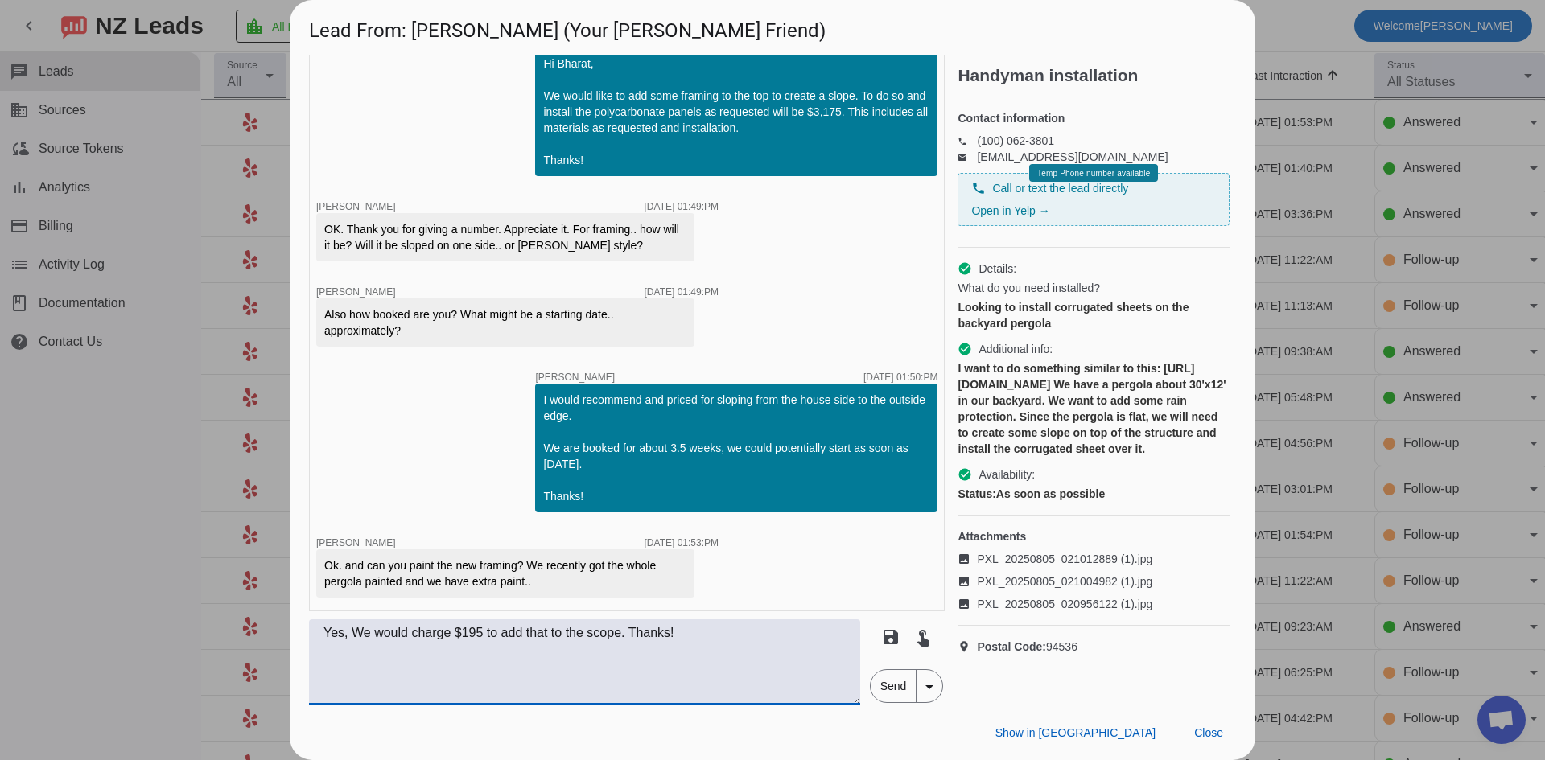
type textarea "Yes, We would charge $195 to add that to the scope. Thanks!"
click at [898, 690] on span "Send" at bounding box center [894, 686] width 46 height 32
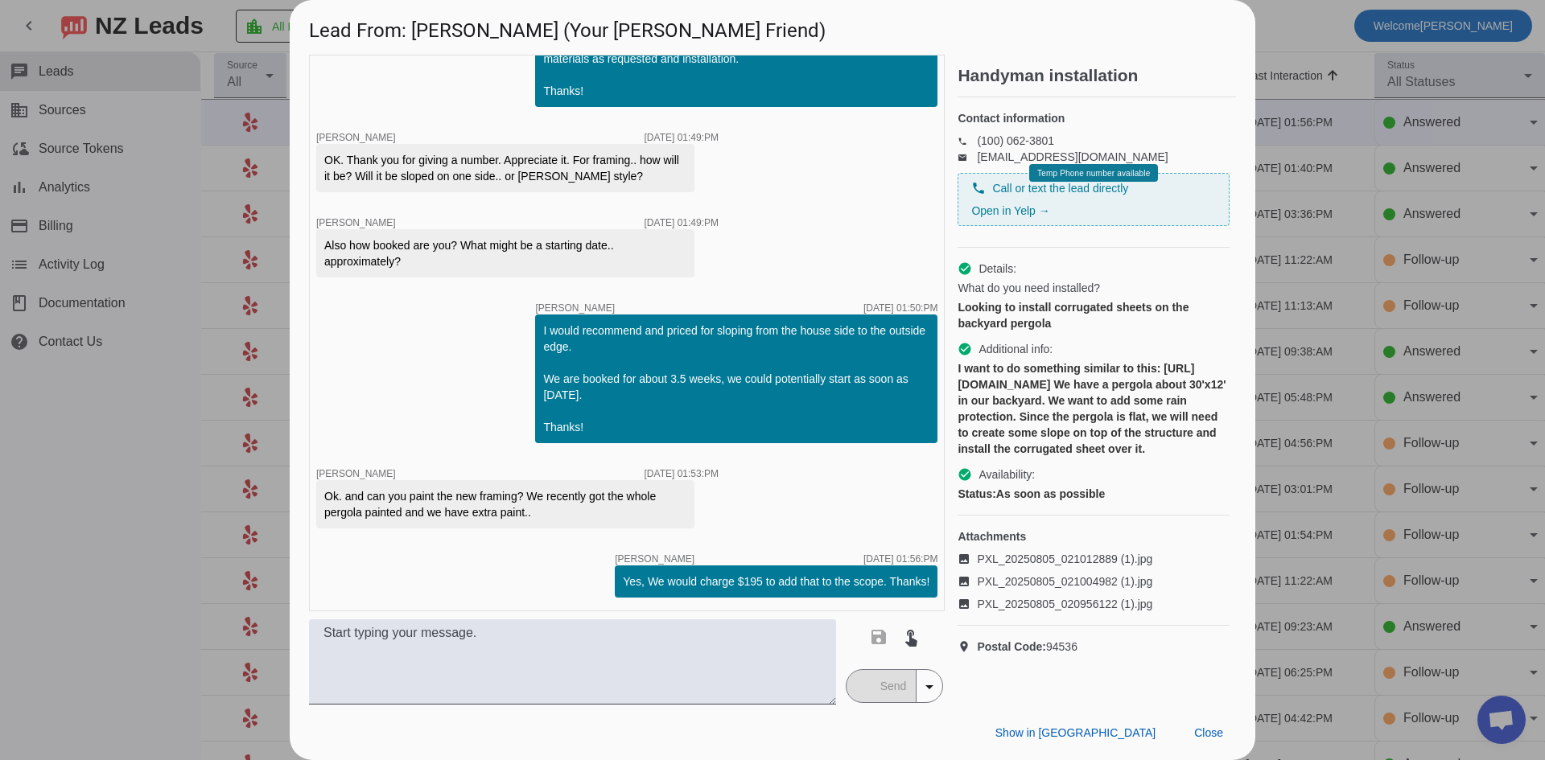
scroll to position [1036, 0]
click at [176, 488] on div at bounding box center [772, 380] width 1545 height 760
